Goal: Understand process/instructions

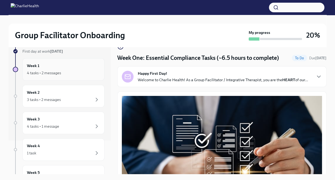
scroll to position [34, 0]
click at [76, 76] on div "Week 1 4 tasks • 2 messages" at bounding box center [63, 69] width 82 height 22
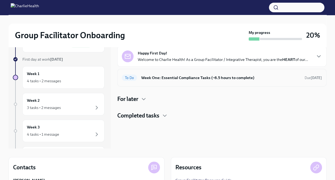
click at [196, 80] on h6 "Week One: Essential Compliance Tasks (~6.5 hours to complete)" at bounding box center [220, 78] width 159 height 6
